Goal: Feedback & Contribution: Submit feedback/report problem

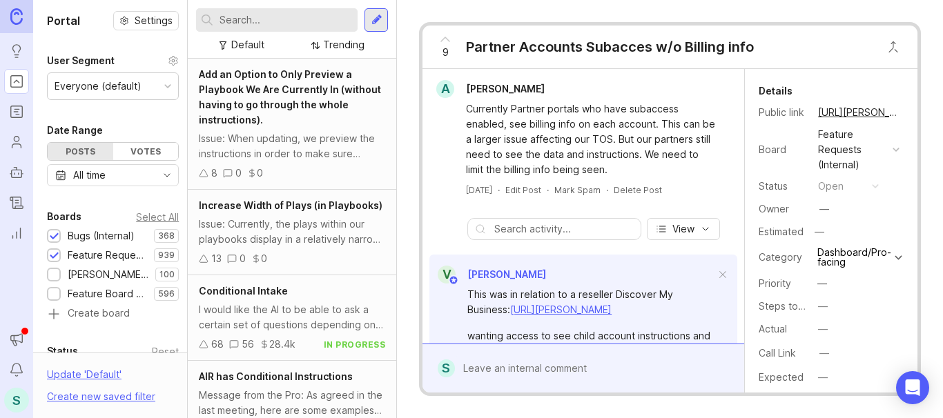
click at [242, 20] on input "text" at bounding box center [285, 19] width 133 height 15
click at [233, 24] on input "text" at bounding box center [285, 19] width 133 height 15
click at [375, 16] on div at bounding box center [376, 20] width 11 height 12
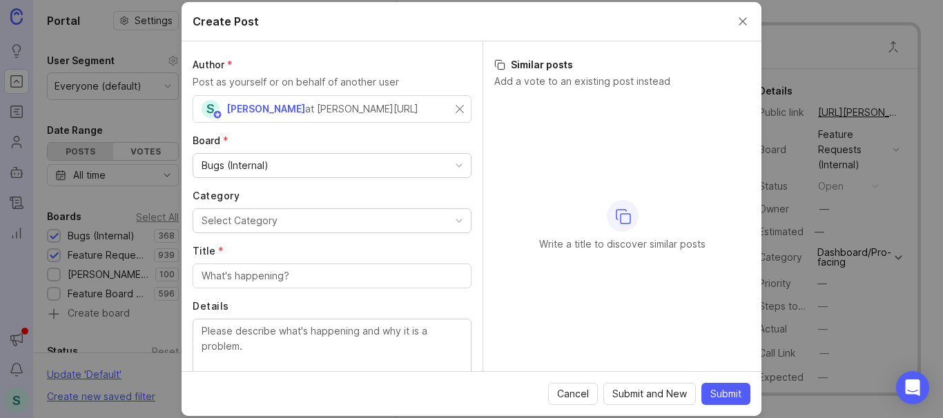
click at [240, 224] on div "Select Category" at bounding box center [240, 220] width 76 height 15
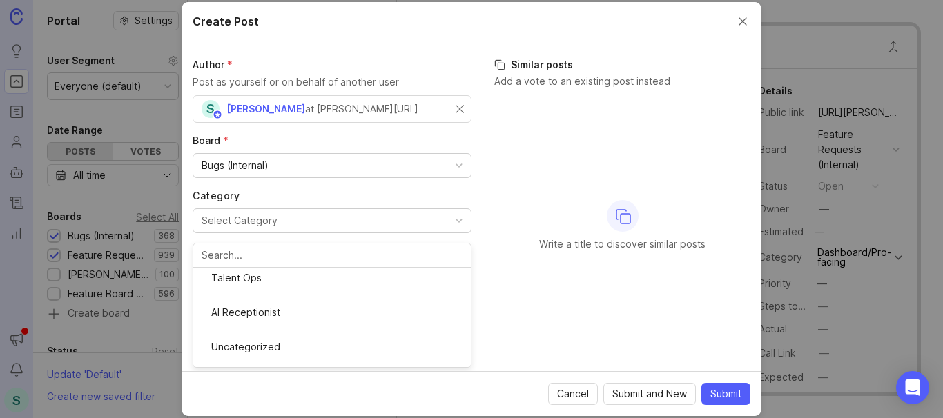
scroll to position [251, 0]
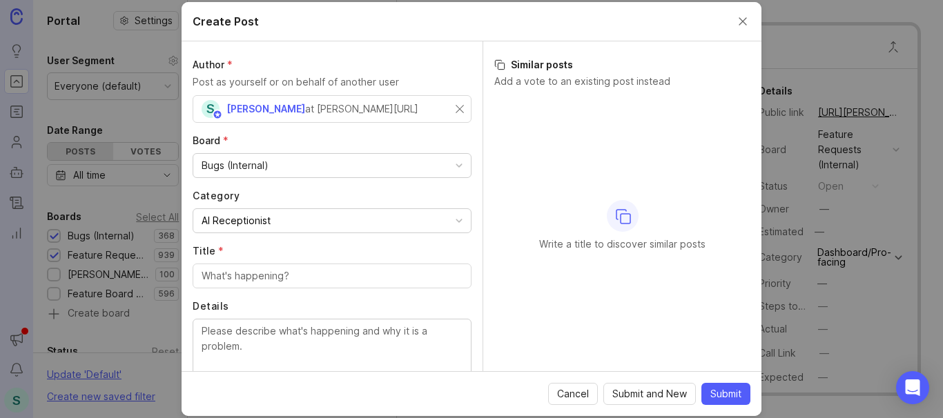
click at [233, 271] on input "Title *" at bounding box center [332, 275] width 261 height 15
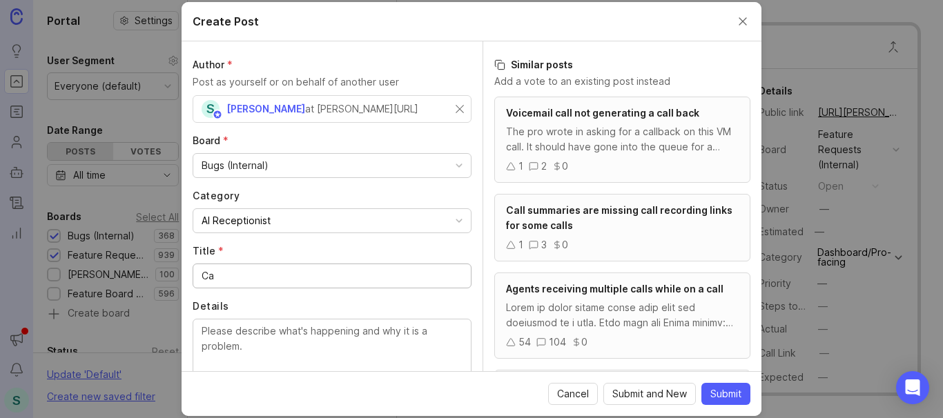
type input "C"
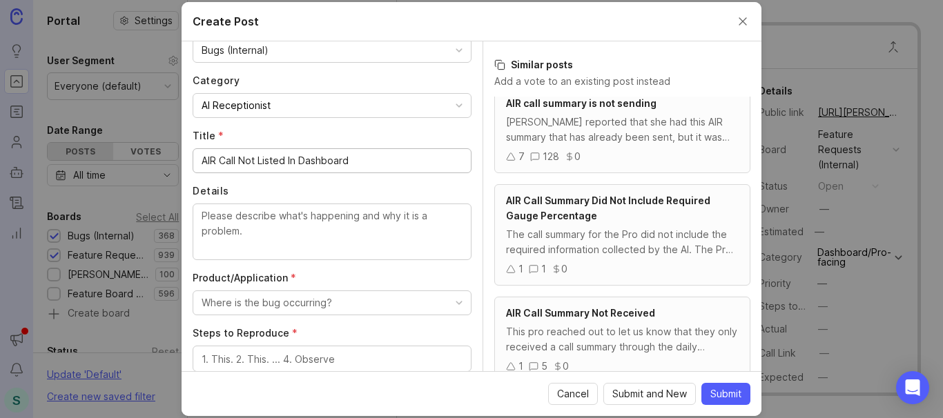
scroll to position [138, 0]
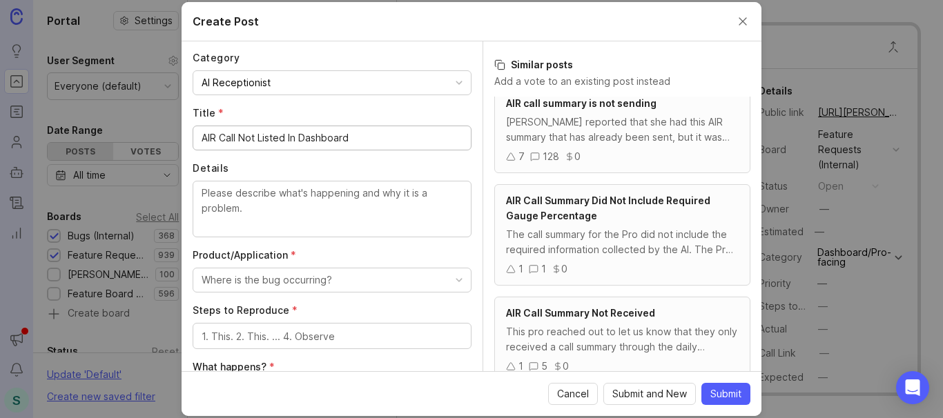
type input "AIR Call Not Listed In Dashboard"
click at [257, 204] on textarea "Details" at bounding box center [332, 209] width 261 height 46
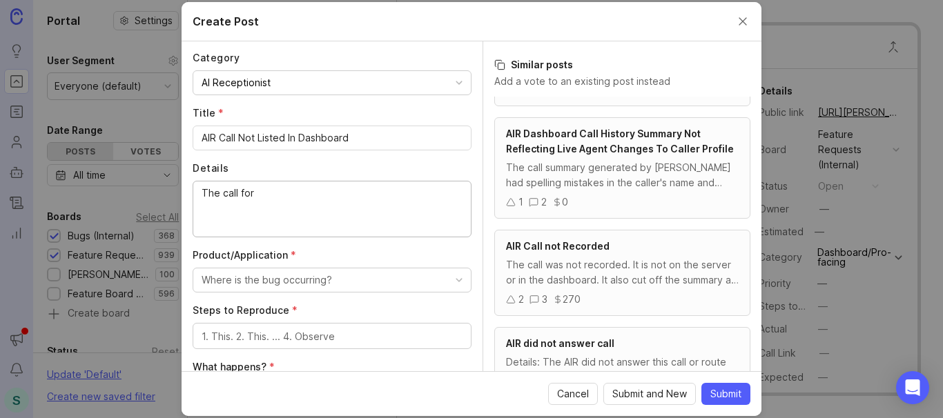
scroll to position [189, 0]
type textarea "T"
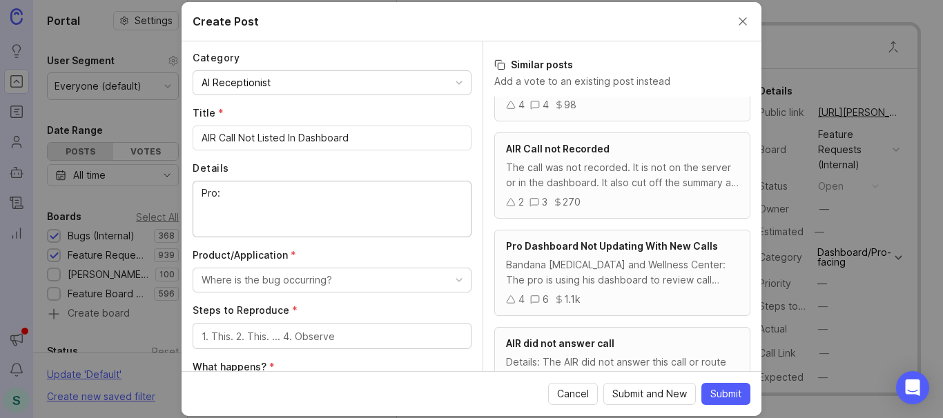
paste textarea "ALAS Appliance Repair"
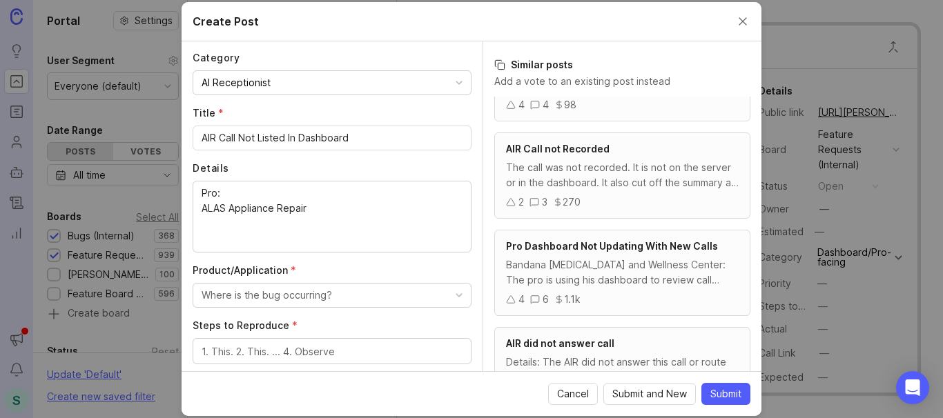
click at [195, 192] on div "Pro: ALAS Appliance Repair" at bounding box center [332, 217] width 279 height 72
click at [199, 193] on div "Pro: ALAS Appliance Repair" at bounding box center [332, 217] width 279 height 72
click at [320, 208] on textarea "Gold Pro: ALAS Appliance Repair" at bounding box center [332, 216] width 261 height 61
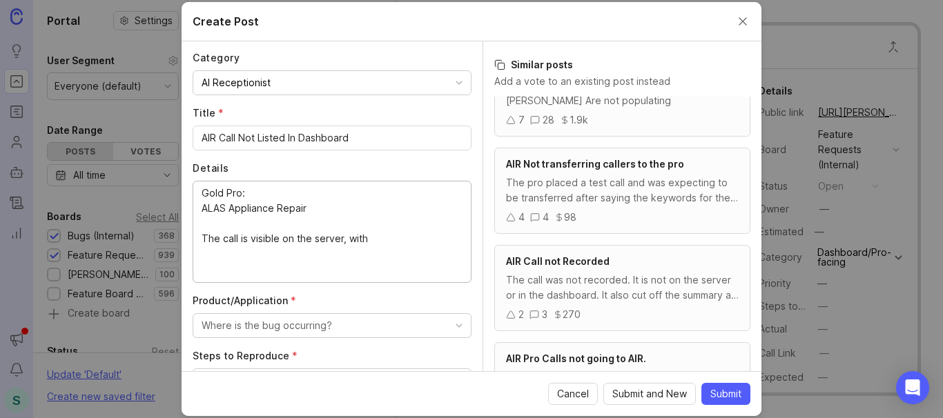
scroll to position [384, 0]
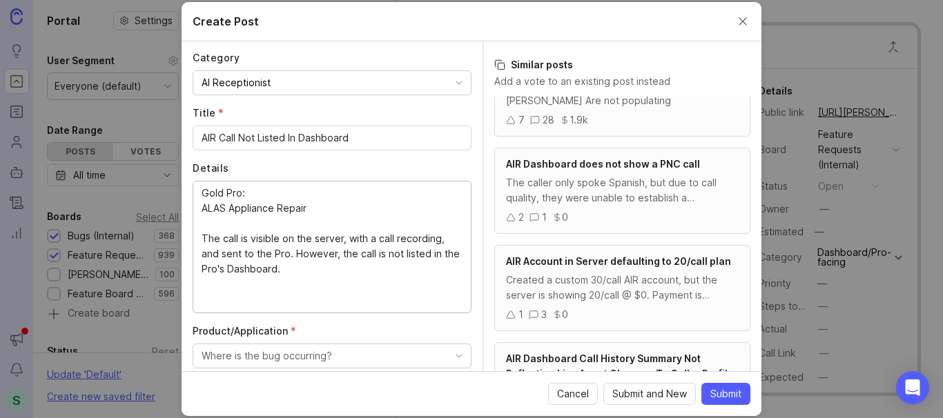
click at [221, 253] on textarea "Gold Pro: ALAS Appliance Repair The call is visible on the server, with a call …" at bounding box center [332, 246] width 261 height 121
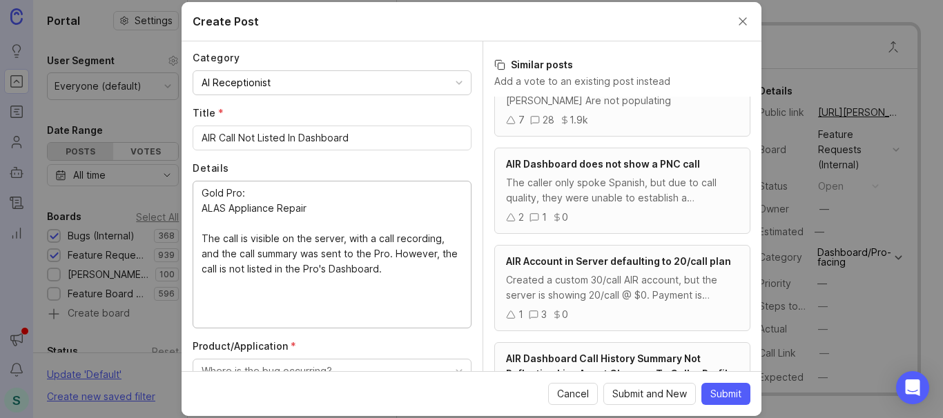
click at [411, 269] on textarea "Gold Pro: ALAS Appliance Repair The call is visible on the server, with a call …" at bounding box center [332, 254] width 261 height 137
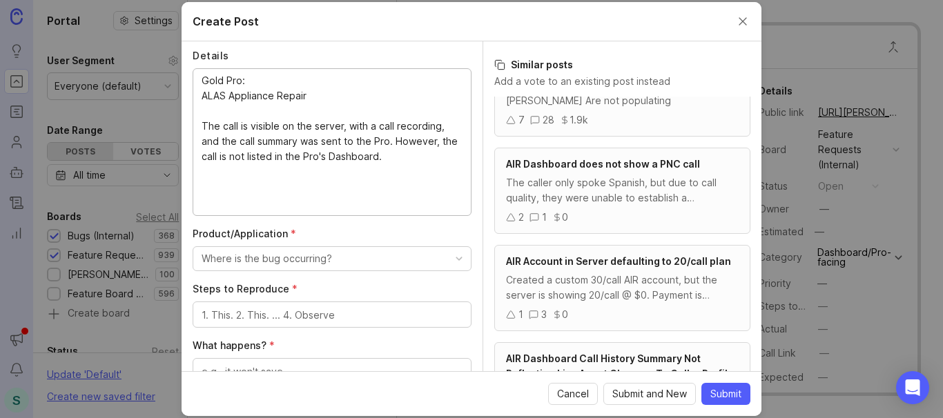
scroll to position [276, 0]
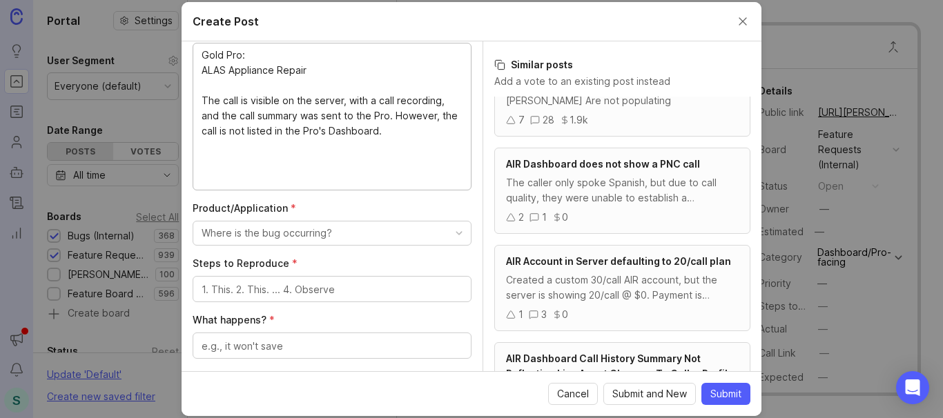
type textarea "Gold Pro: ALAS Appliance Repair The call is visible on the server, with a call …"
click at [283, 233] on div "Where is the bug occurring?" at bounding box center [267, 233] width 130 height 15
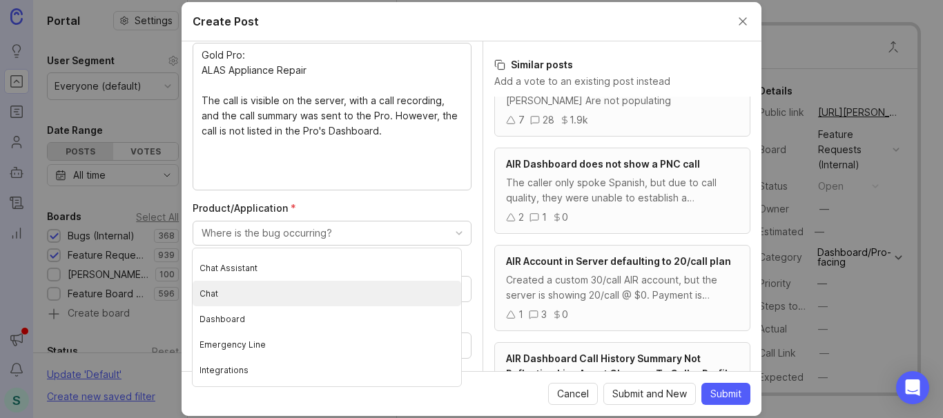
scroll to position [69, 0]
click at [232, 293] on li "Dashboard" at bounding box center [327, 295] width 268 height 26
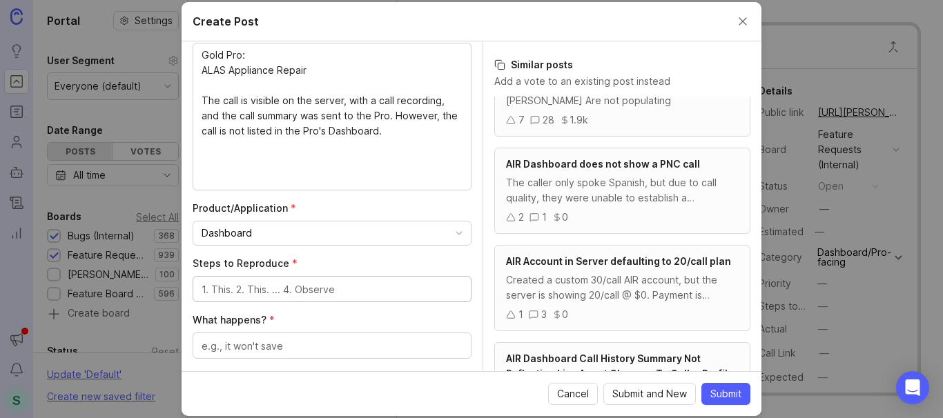
click at [234, 292] on textarea "Steps to Reproduce *" at bounding box center [332, 289] width 261 height 15
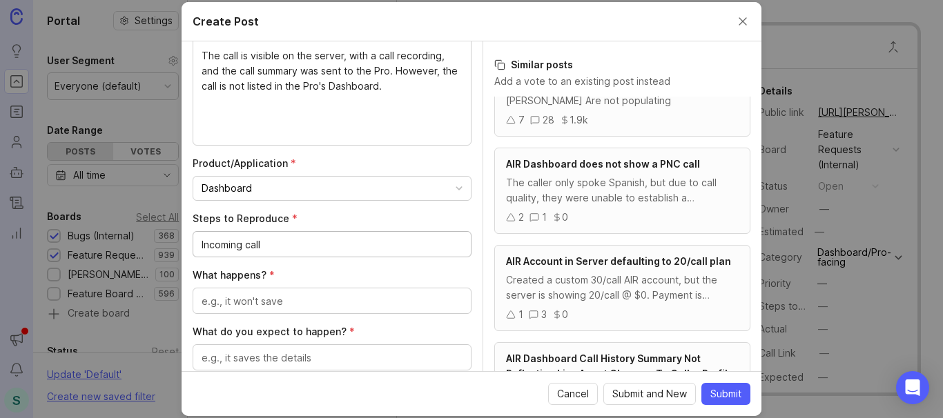
scroll to position [345, 0]
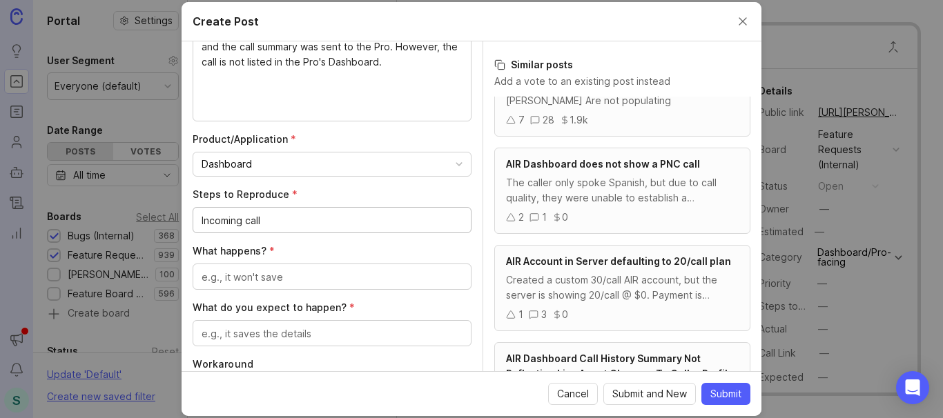
type textarea "Incoming call"
click at [264, 277] on textarea "What happens? *" at bounding box center [332, 277] width 261 height 15
click at [208, 277] on textarea "handled by [PERSON_NAME], and live agent" at bounding box center [332, 277] width 261 height 15
drag, startPoint x: 346, startPoint y: 273, endPoint x: 168, endPoint y: 273, distance: 178.1
click at [168, 273] on div "Create Post Author * Post as yourself or on behalf of another user S [PERSON_NA…" at bounding box center [471, 209] width 943 height 418
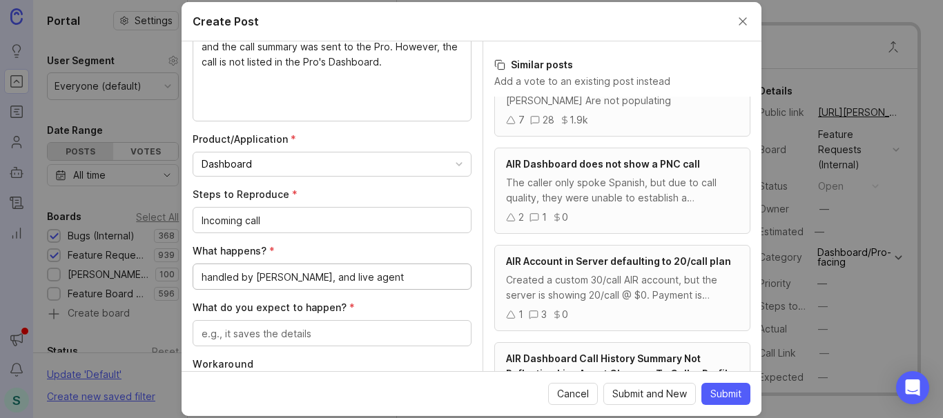
type textarea "N"
type textarea "Call not listed in Dashboard"
click at [255, 333] on textarea "What do you expect to happen? *" at bounding box center [332, 333] width 261 height 15
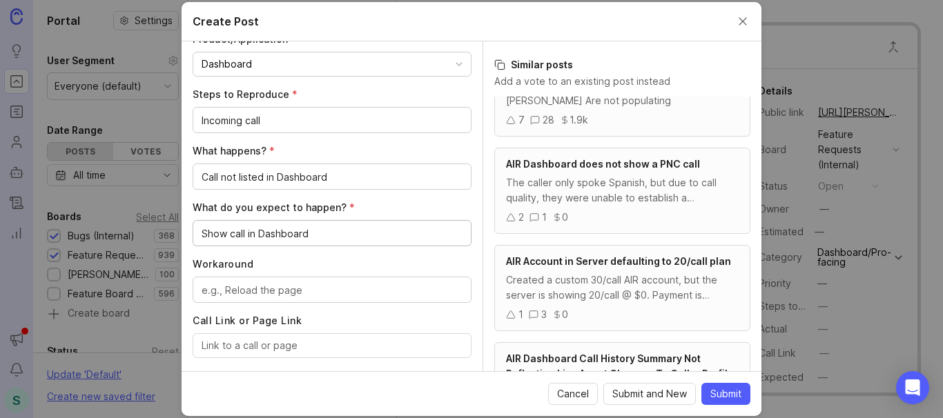
scroll to position [483, 0]
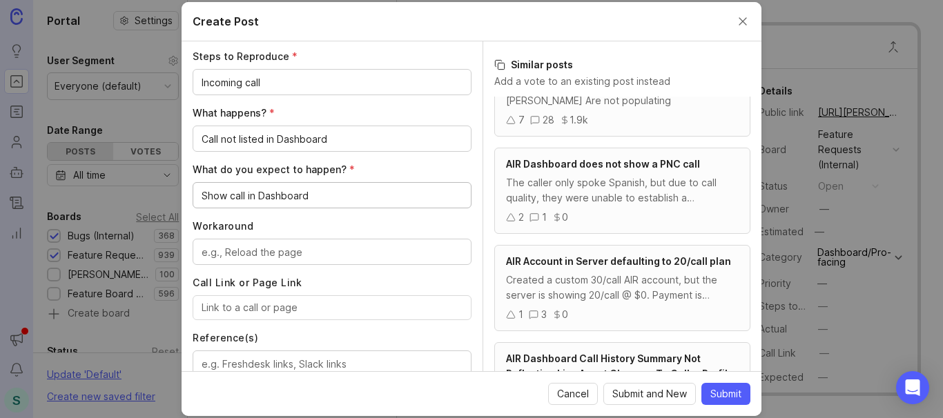
type textarea "Show call in Dashboard"
drag, startPoint x: 244, startPoint y: 251, endPoint x: 240, endPoint y: 233, distance: 17.6
click at [244, 250] on textarea "Workaround" at bounding box center [332, 252] width 261 height 15
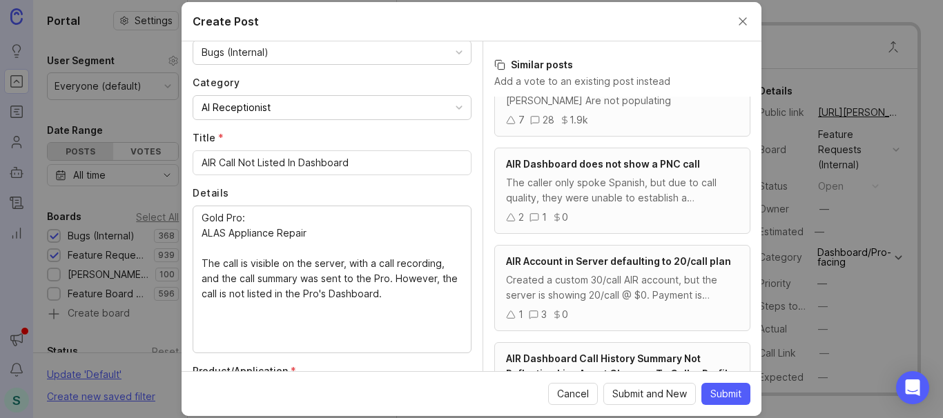
scroll to position [138, 0]
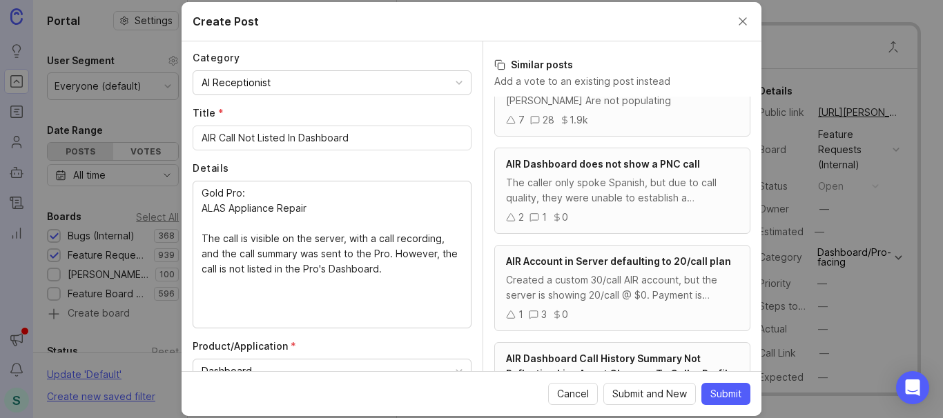
type textarea "none"
click at [433, 240] on textarea "Gold Pro: ALAS Appliance Repair The call is visible on the server, with a call …" at bounding box center [332, 254] width 261 height 137
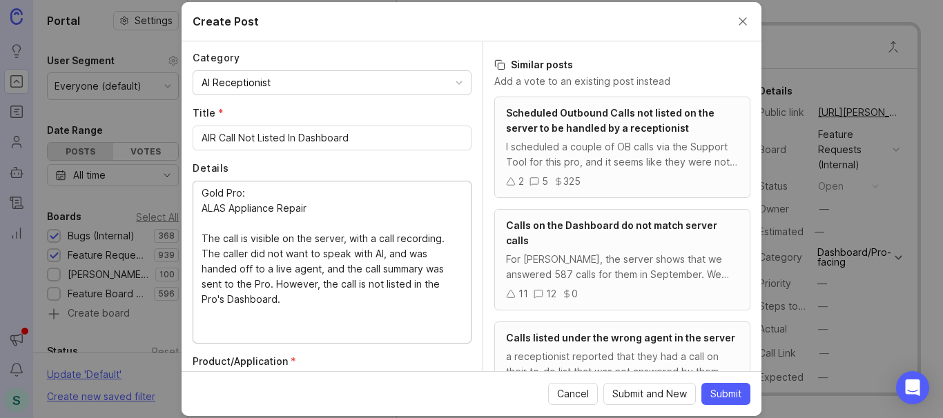
click at [392, 257] on textarea "Gold Pro: ALAS Appliance Repair The call is visible on the server, with a call …" at bounding box center [332, 262] width 261 height 152
click at [338, 268] on textarea "Gold Pro: ALAS Appliance Repair The call is visible on the server, with a call …" at bounding box center [332, 262] width 261 height 152
type textarea "Gold Pro: ALAS Appliance Repair The call is visible on the server, with a call …"
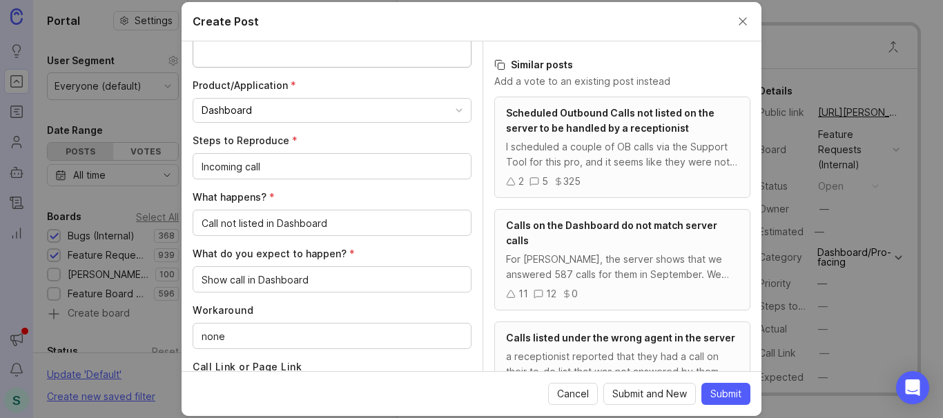
scroll to position [552, 0]
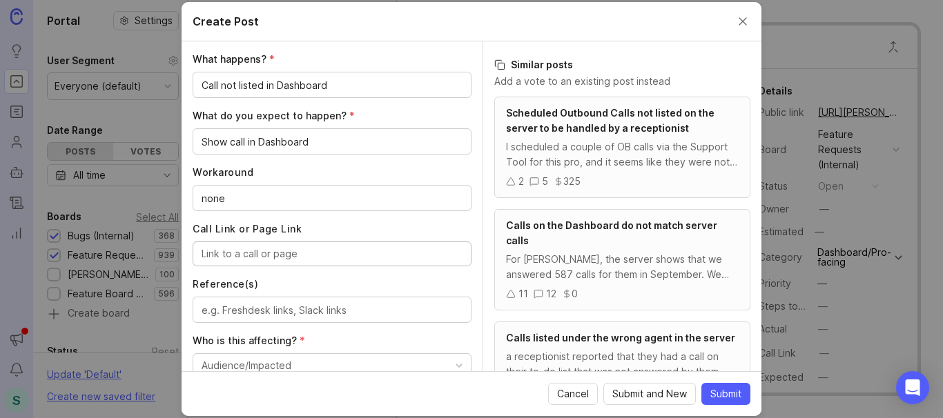
click at [214, 255] on input "Call Link or Page Link" at bounding box center [332, 253] width 261 height 15
paste input "[URL][PERSON_NAME]"
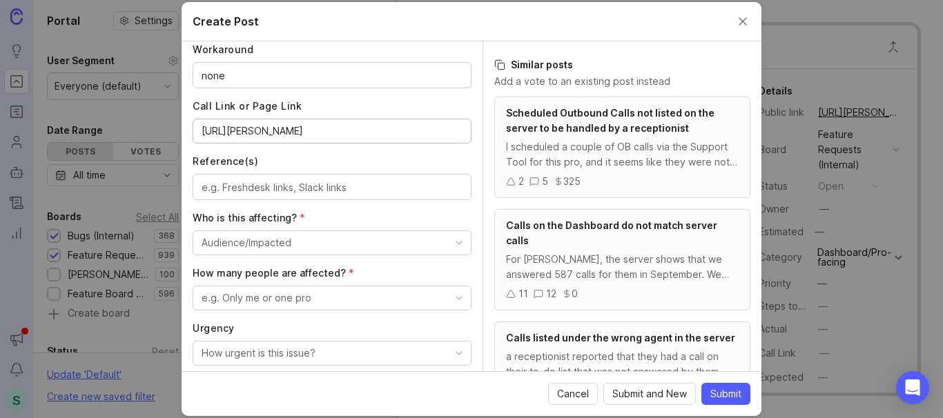
scroll to position [652, 0]
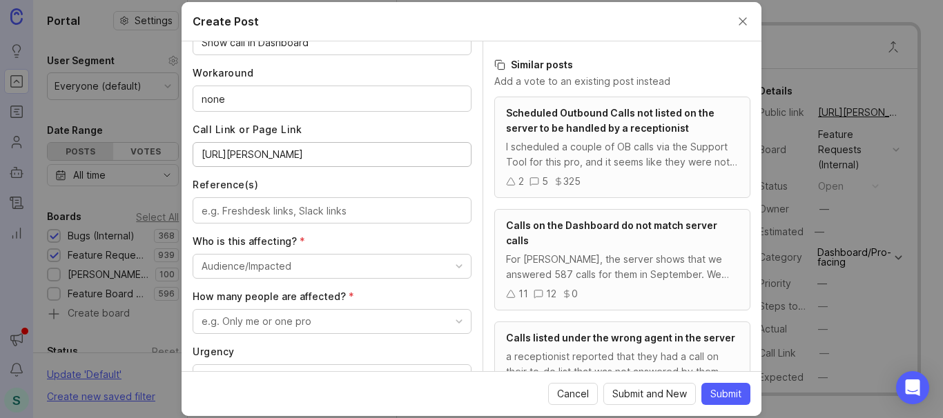
type input "[URL][PERSON_NAME]"
click at [271, 262] on div "Audience/Impacted" at bounding box center [247, 266] width 90 height 15
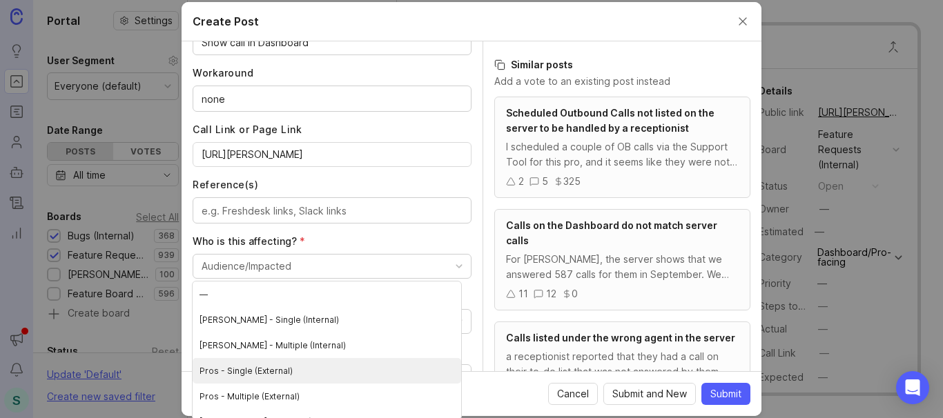
click at [273, 370] on \(External\) "Pros - Single (External)" at bounding box center [327, 371] width 268 height 26
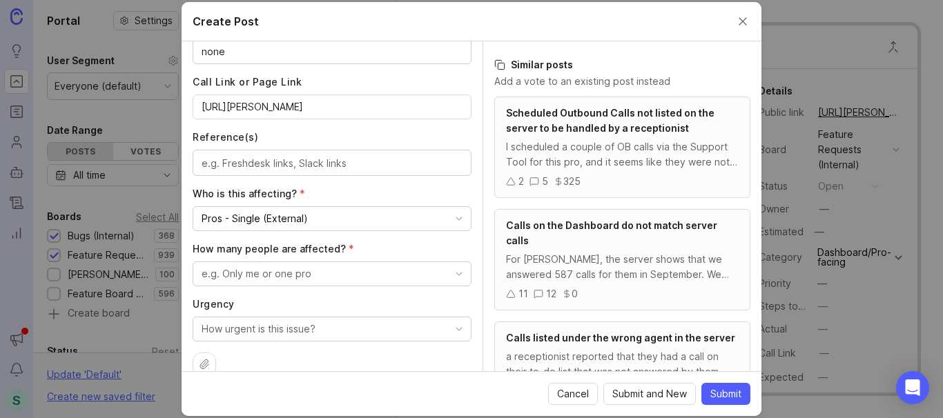
scroll to position [721, 0]
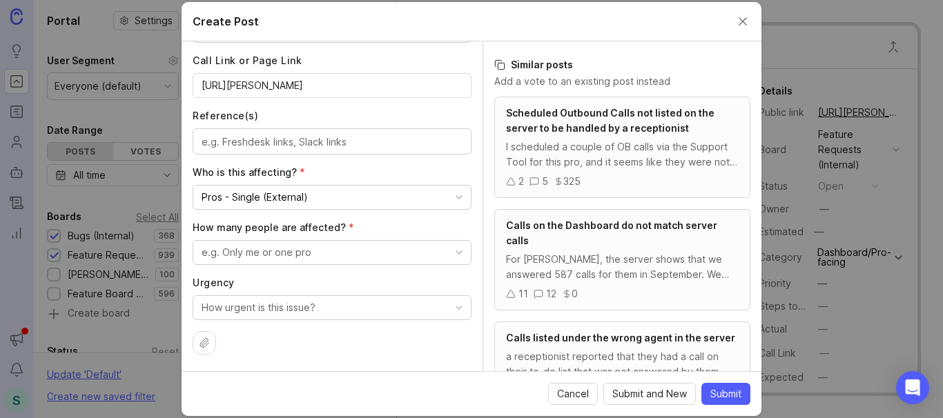
click at [274, 254] on div "e.g. Only me or one pro" at bounding box center [257, 252] width 110 height 15
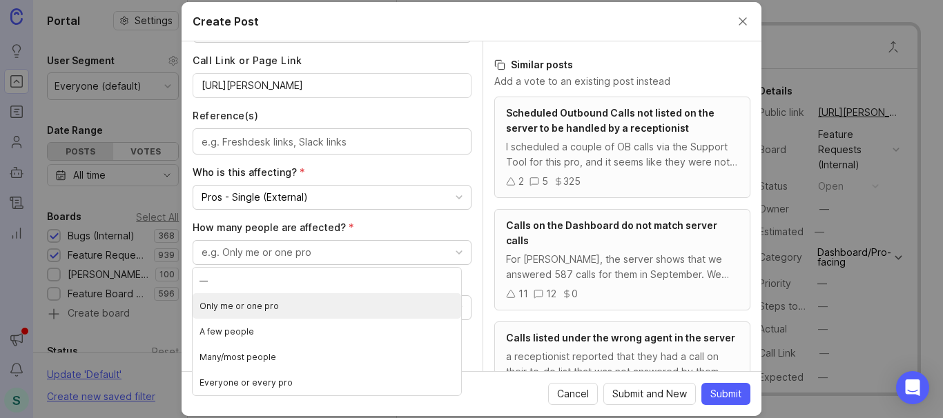
click at [255, 308] on pro "Only me or one pro" at bounding box center [327, 306] width 268 height 26
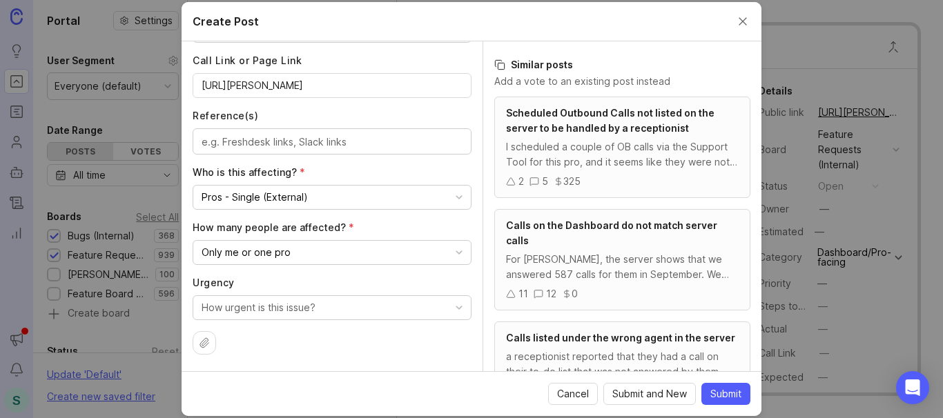
click at [326, 312] on button "How urgent is this issue?" at bounding box center [332, 307] width 279 height 25
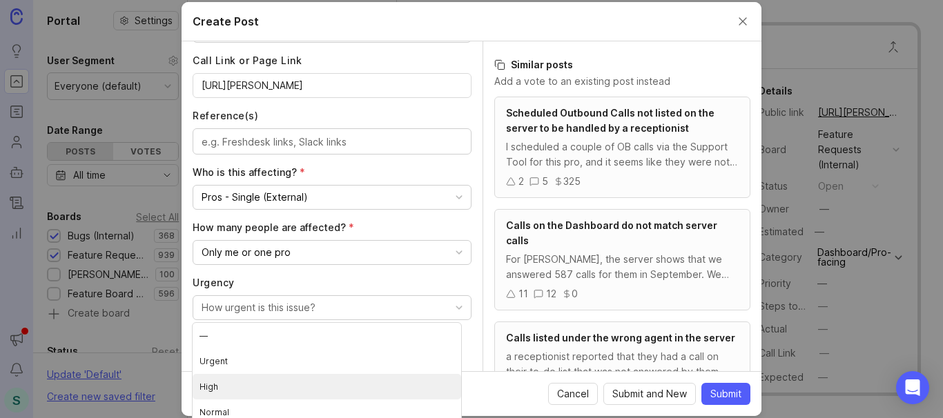
scroll to position [7, 0]
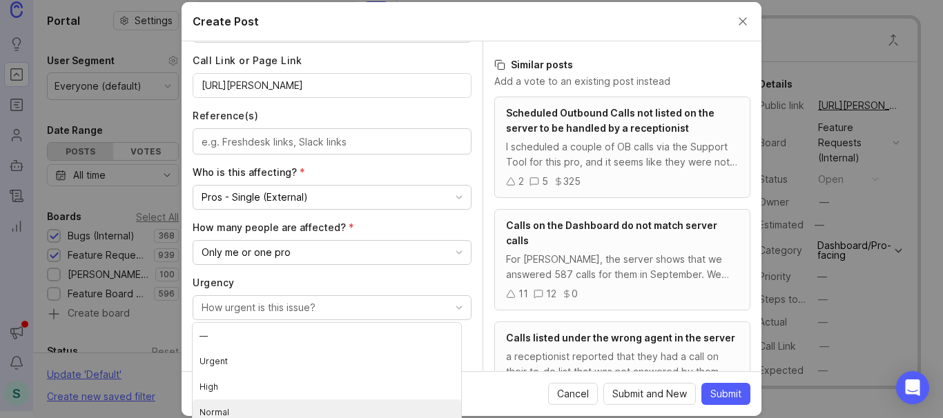
click at [224, 409] on li "Normal" at bounding box center [327, 413] width 268 height 26
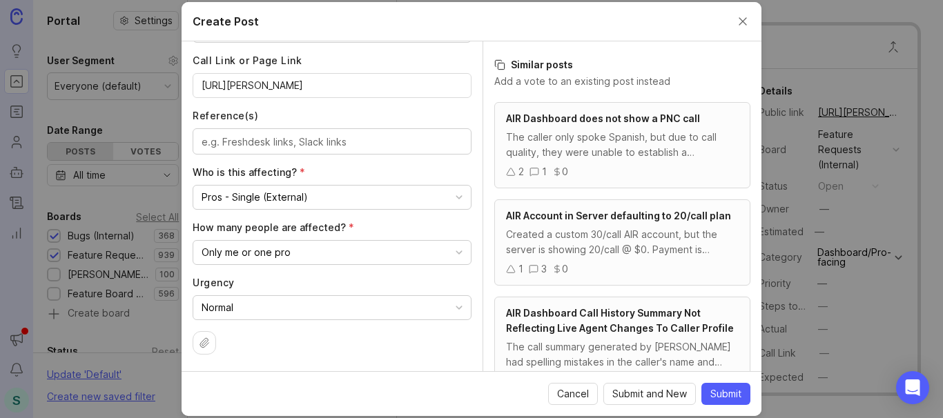
scroll to position [138, 0]
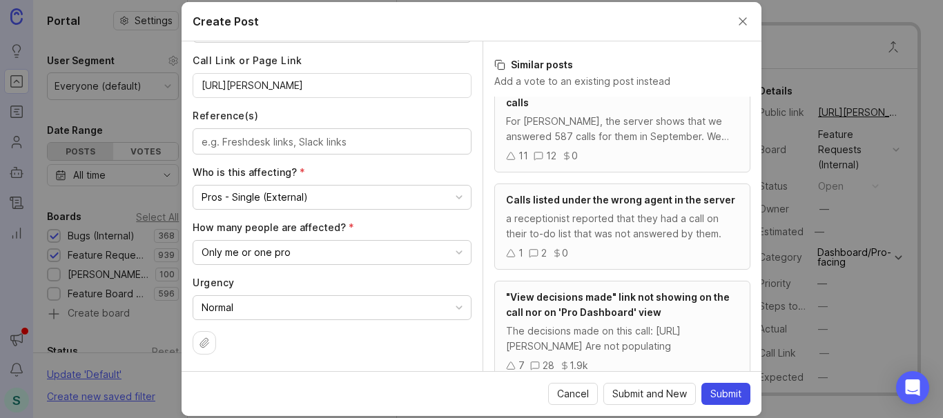
click at [717, 392] on span "Submit" at bounding box center [725, 394] width 31 height 14
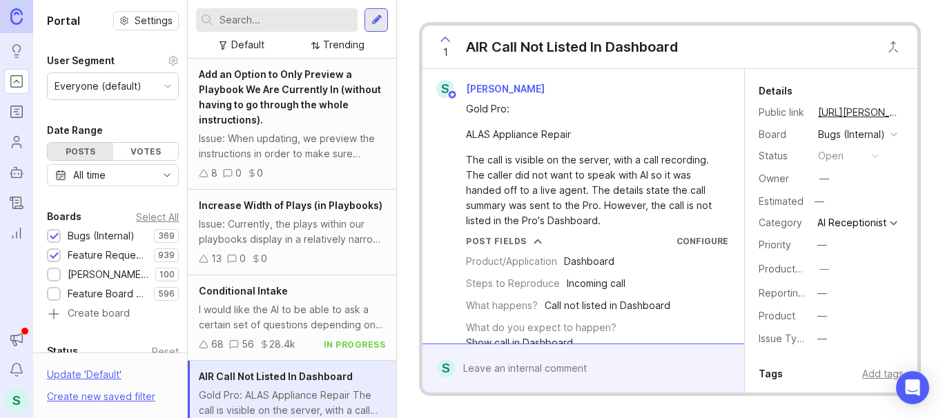
scroll to position [43, 0]
